Goal: Transaction & Acquisition: Purchase product/service

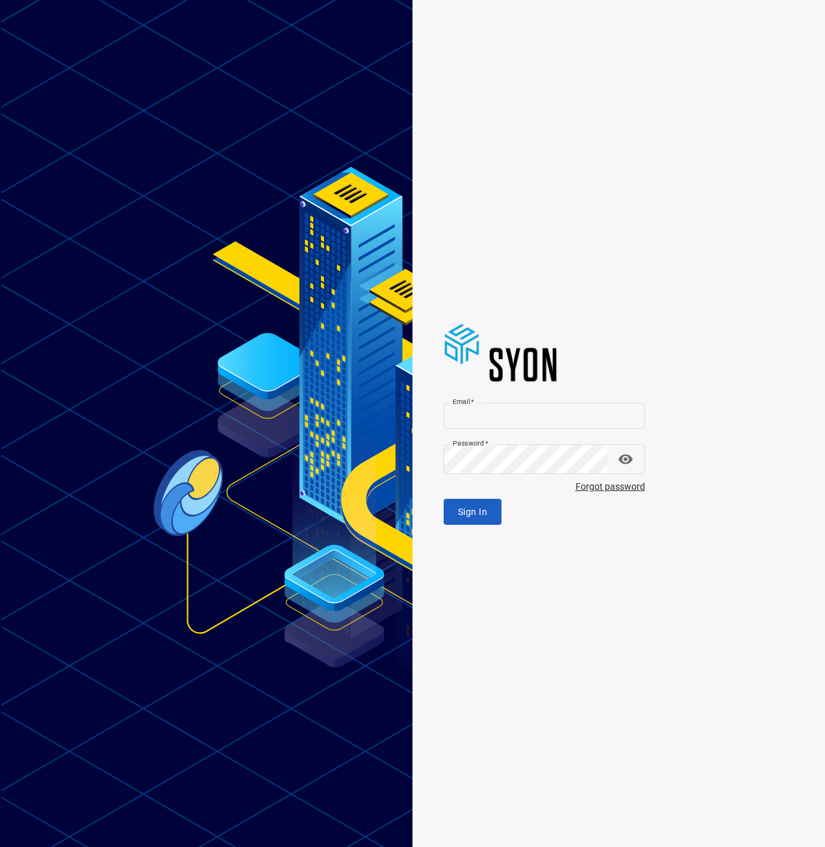
click at [474, 403] on label "Email   *" at bounding box center [463, 402] width 21 height 10
click at [482, 403] on input "Email   *" at bounding box center [544, 416] width 201 height 26
click at [482, 410] on input "Email   *" at bounding box center [544, 416] width 201 height 26
type input "**********"
click at [487, 520] on span "Sign In" at bounding box center [472, 512] width 29 height 16
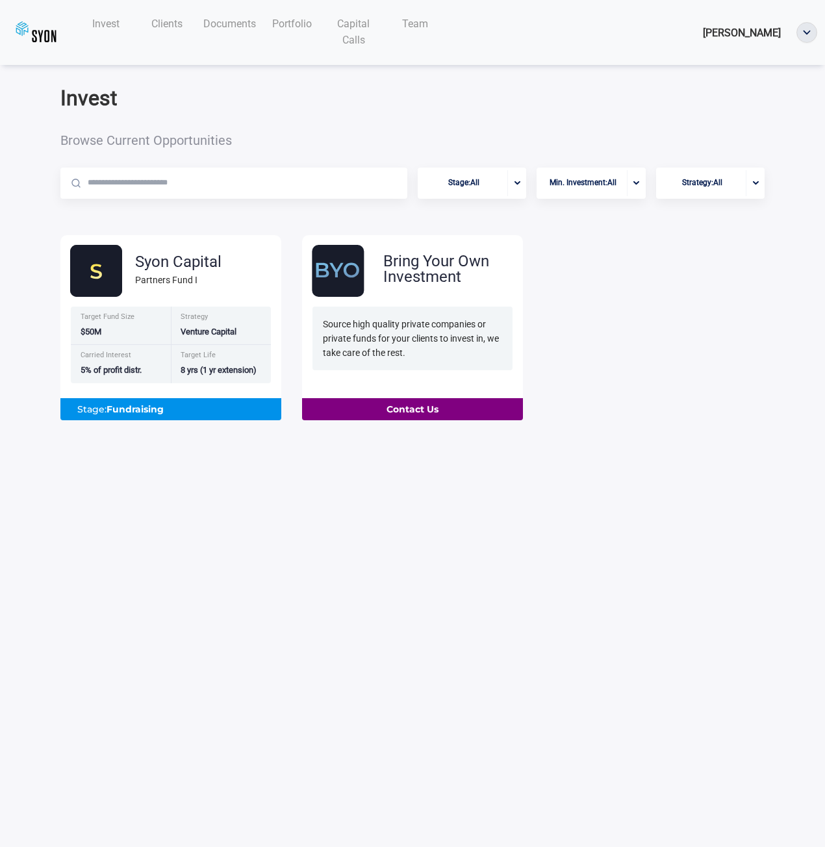
click at [127, 29] on div "Invest" at bounding box center [106, 23] width 62 height 27
click at [112, 27] on span "Invest" at bounding box center [105, 24] width 27 height 12
click at [157, 296] on div "Syon Capital Partners Fund I" at bounding box center [175, 270] width 213 height 53
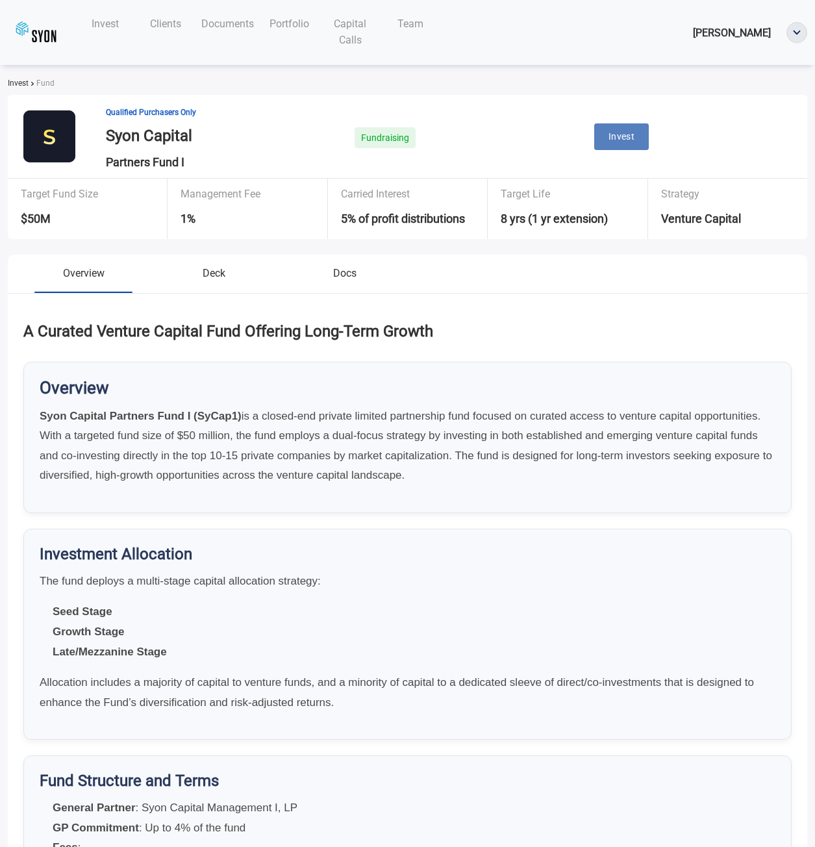
click at [635, 145] on span "Invest" at bounding box center [622, 137] width 27 height 16
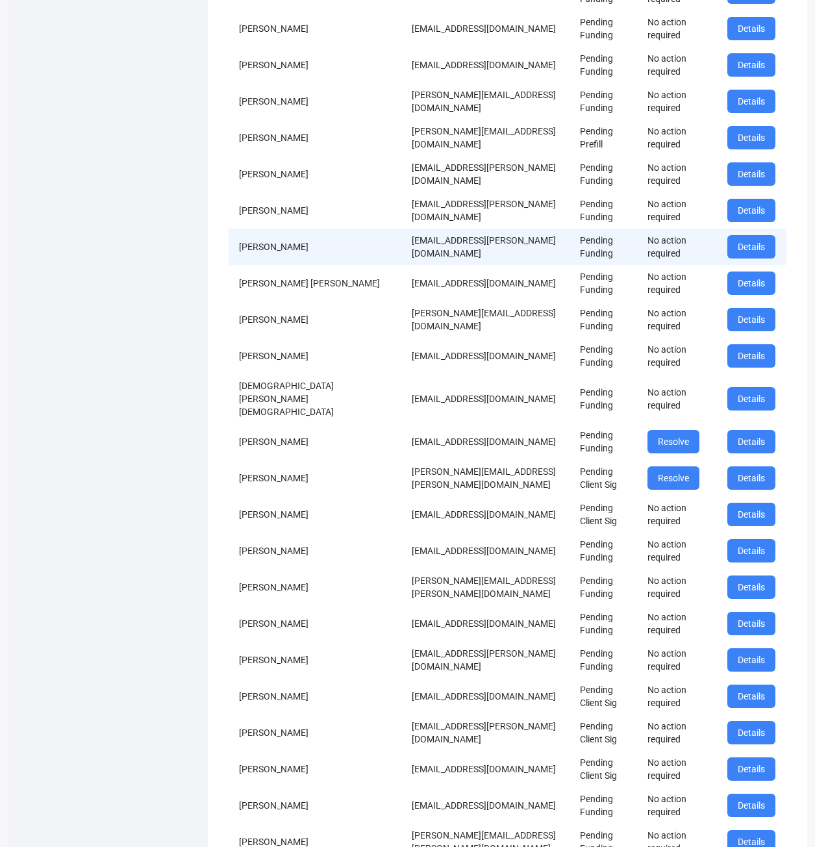
scroll to position [455, 0]
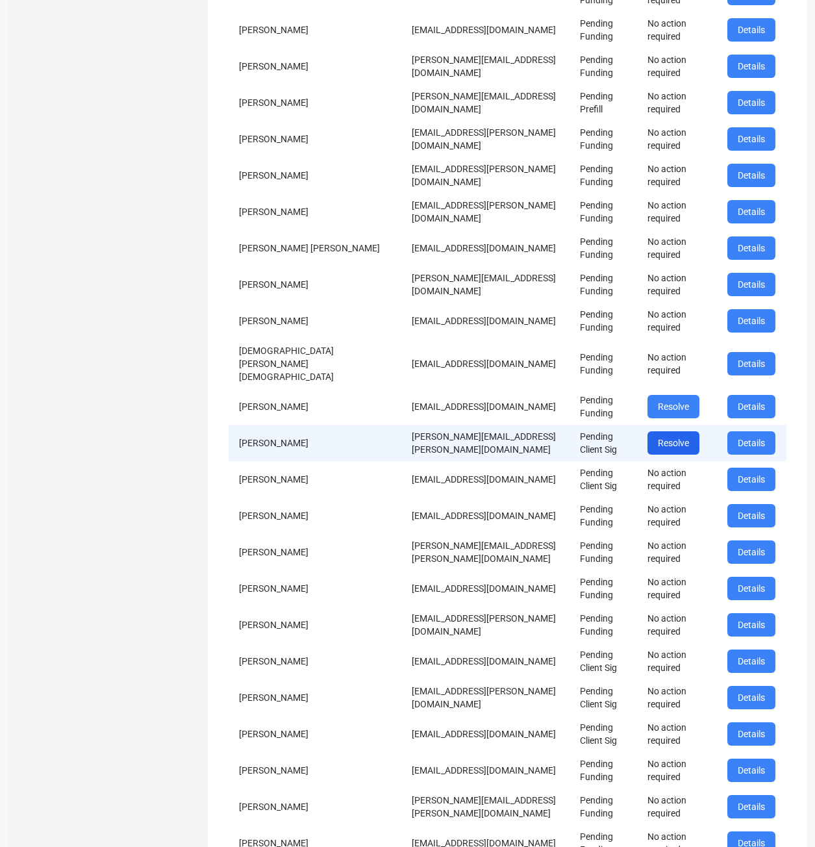
click at [681, 455] on button "Resolve" at bounding box center [673, 442] width 52 height 23
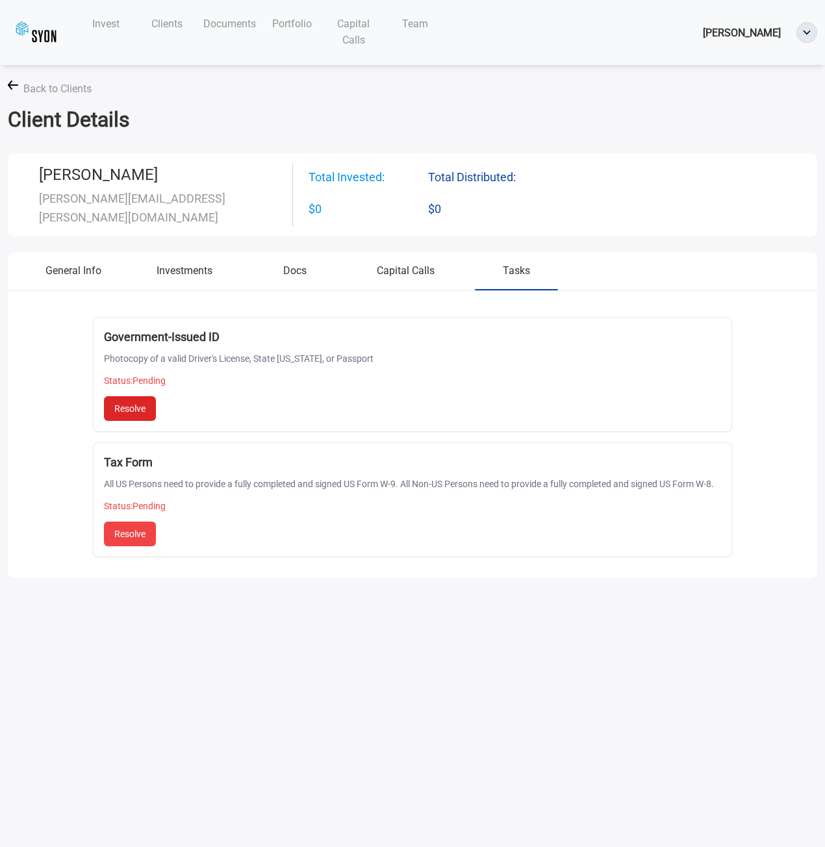
click at [131, 421] on button "Resolve" at bounding box center [130, 408] width 52 height 25
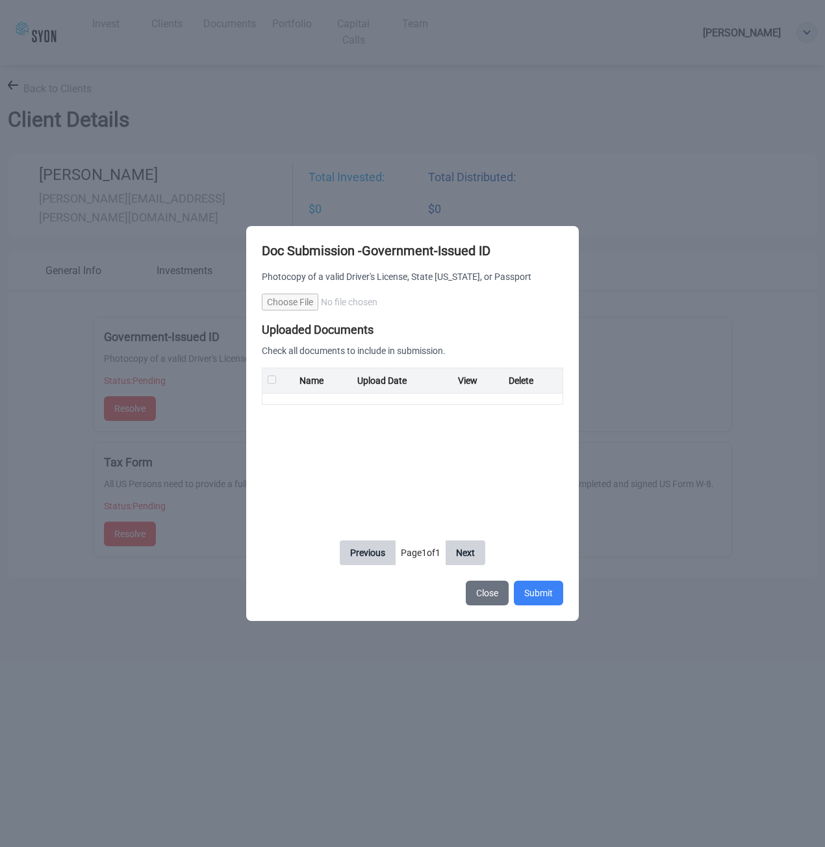
click at [262, 300] on input "Choose File" at bounding box center [412, 302] width 301 height 17
click at [281, 301] on input "Choose File" at bounding box center [412, 302] width 301 height 17
type input "**********"
click at [563, 605] on button "Submit" at bounding box center [538, 593] width 49 height 25
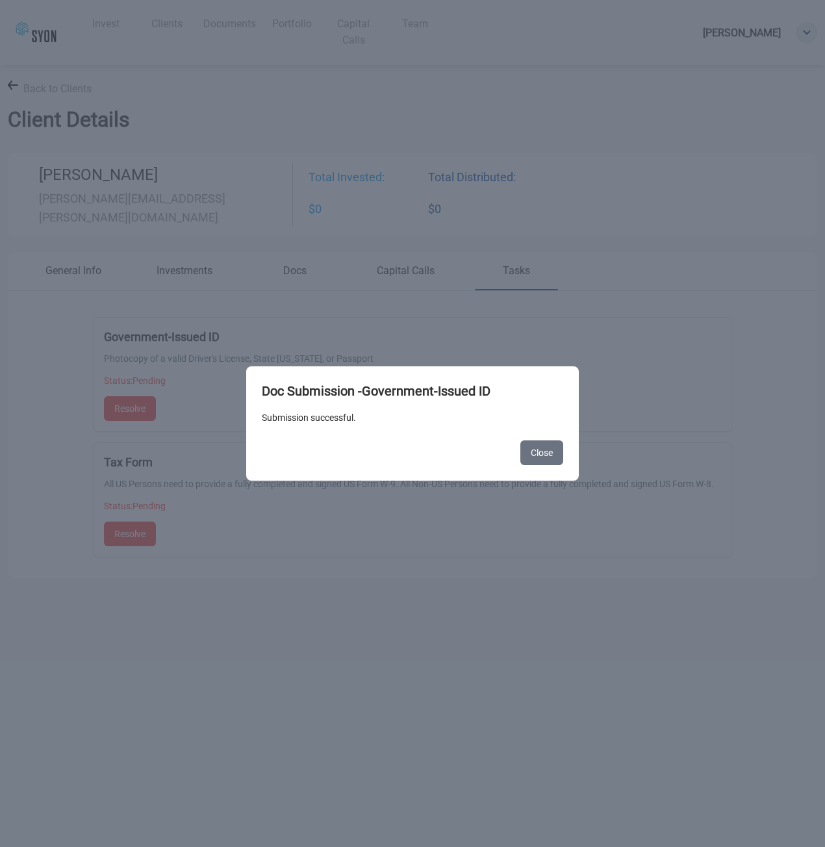
click at [563, 463] on button "Close" at bounding box center [541, 452] width 43 height 25
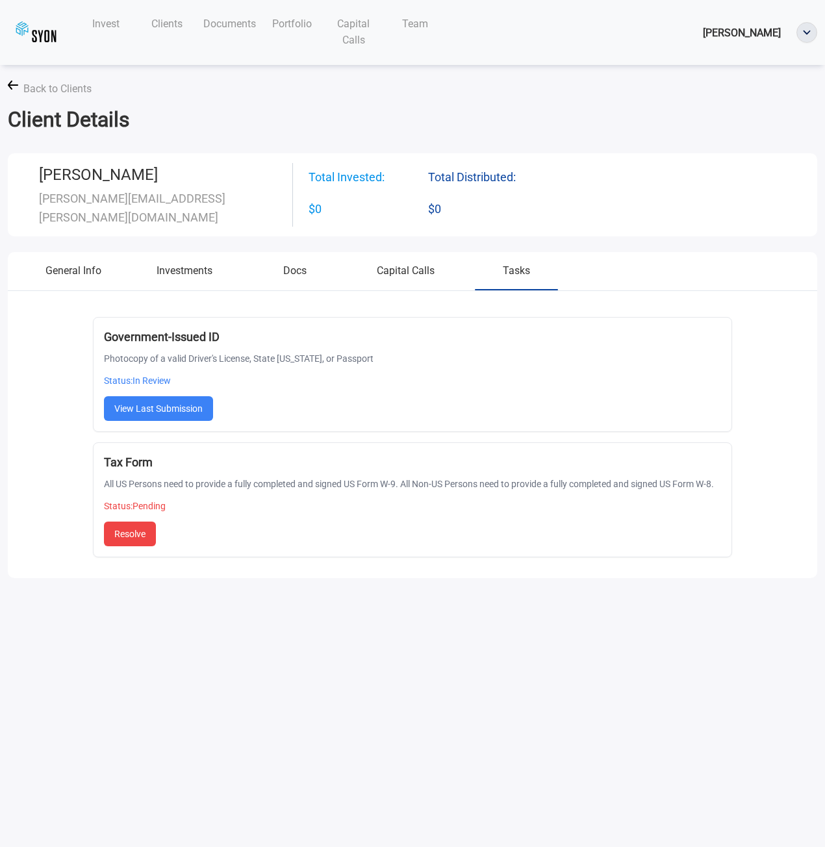
click at [34, 95] on span "Back to Clients" at bounding box center [57, 89] width 68 height 16
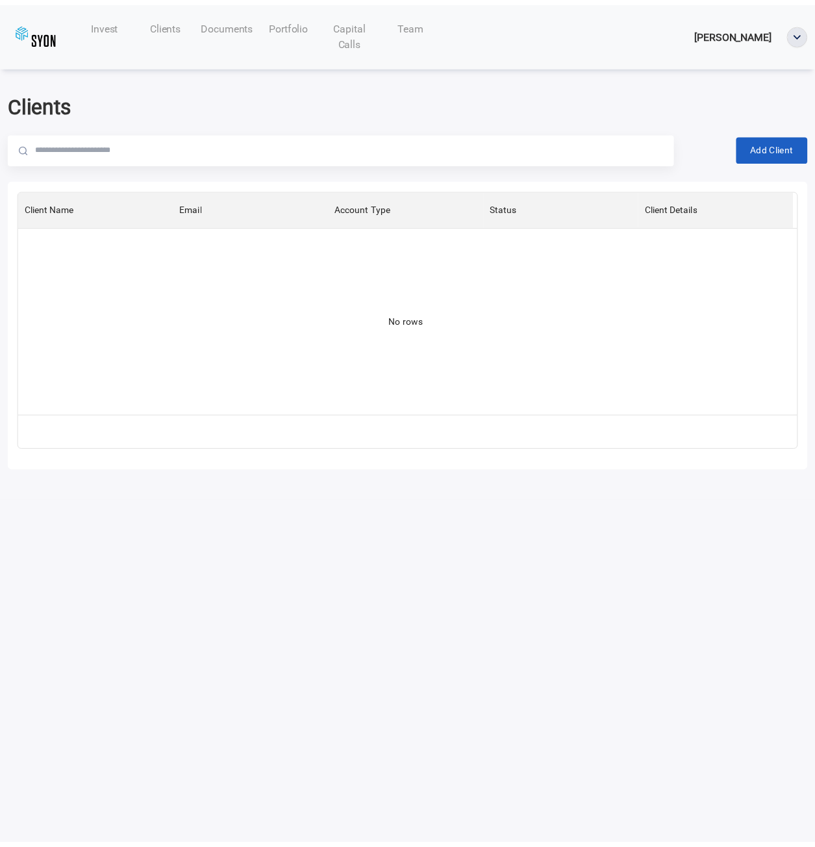
scroll to position [215, 775]
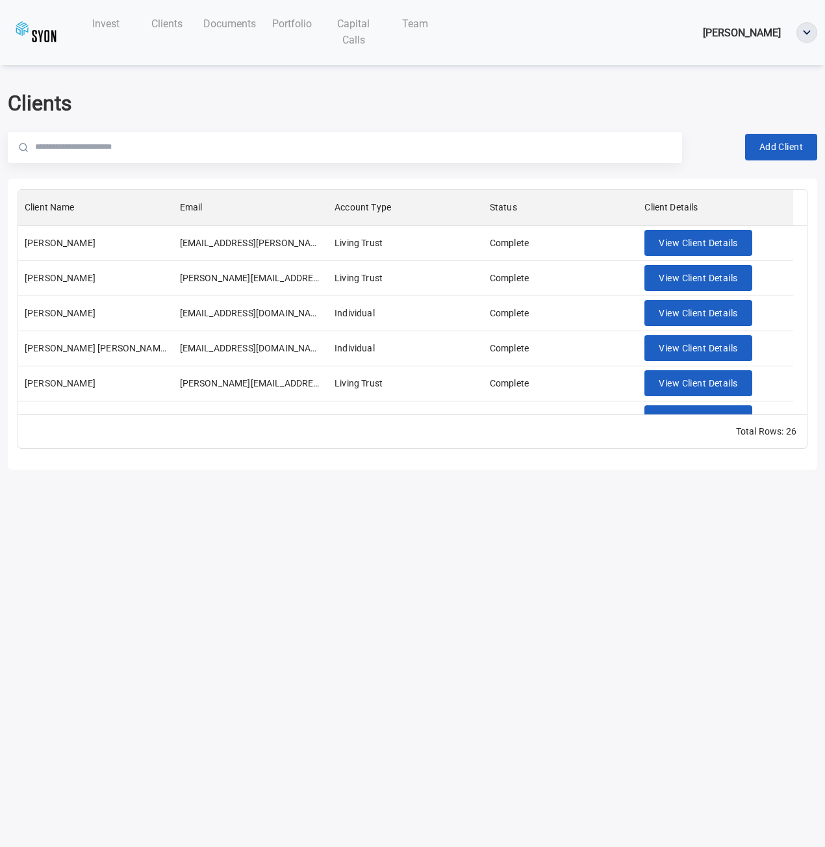
click at [106, 25] on span "Invest" at bounding box center [105, 24] width 27 height 12
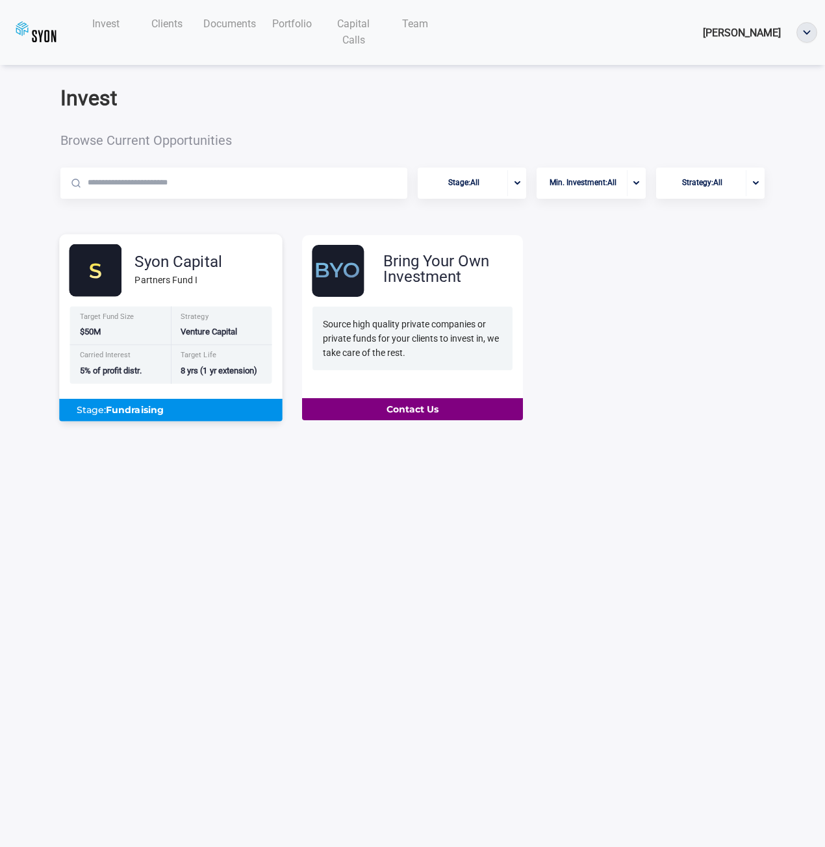
click at [162, 324] on div "Syon Capital Partners Fund I Target Fund Size $50M Strategy Venture Capital Car…" at bounding box center [170, 332] width 223 height 176
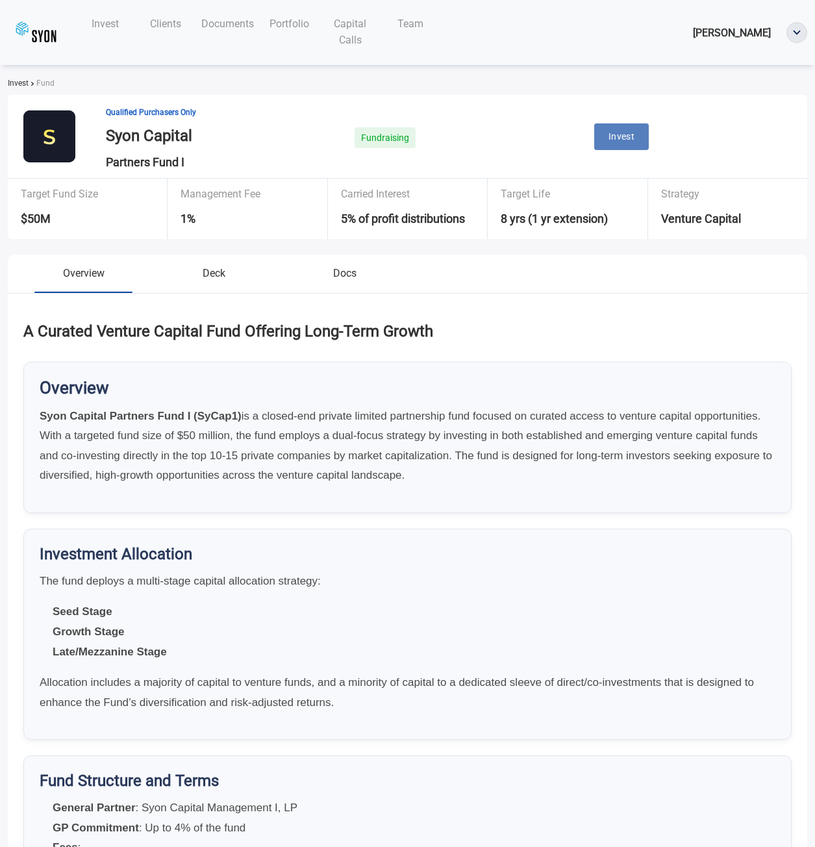
click at [625, 145] on span "Invest" at bounding box center [622, 137] width 27 height 16
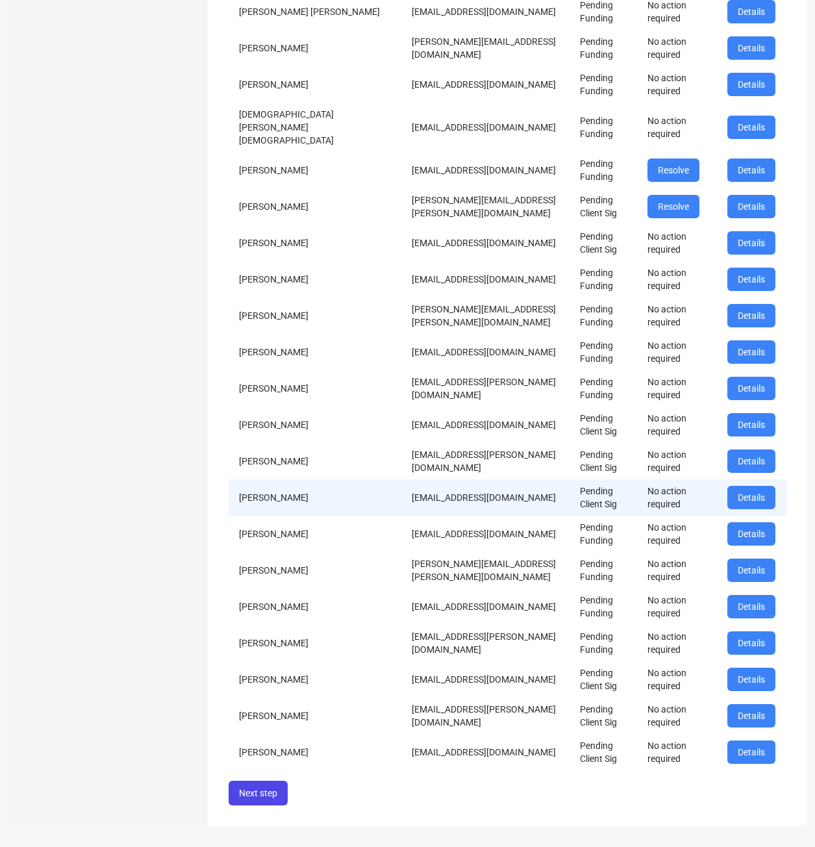
scroll to position [1179, 0]
